Goal: Task Accomplishment & Management: Manage account settings

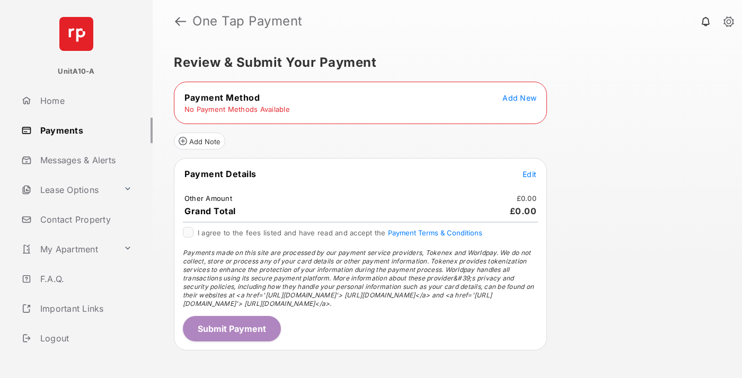
click at [519, 98] on span "Add New" at bounding box center [519, 97] width 34 height 9
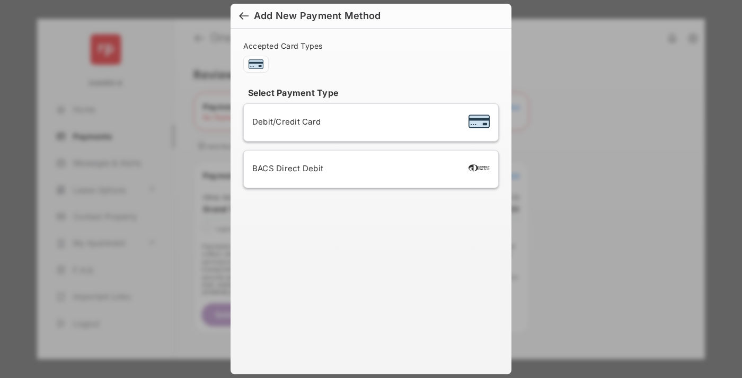
click at [284, 121] on span "Debit/Credit Card" at bounding box center [286, 122] width 68 height 10
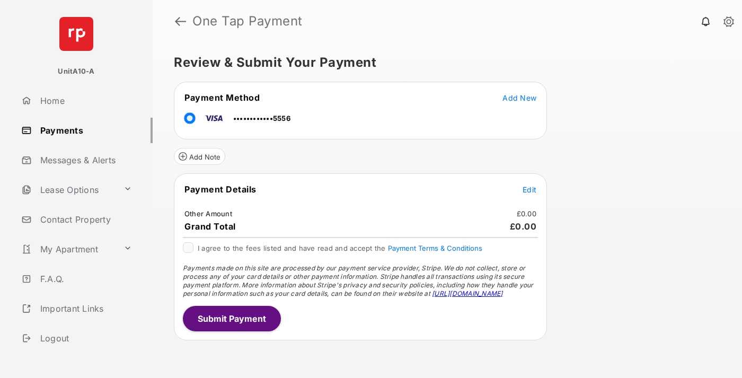
click at [529, 189] on span "Edit" at bounding box center [530, 189] width 14 height 9
click at [231, 318] on button "Submit Payment" at bounding box center [232, 318] width 98 height 25
